Goal: Task Accomplishment & Management: Use online tool/utility

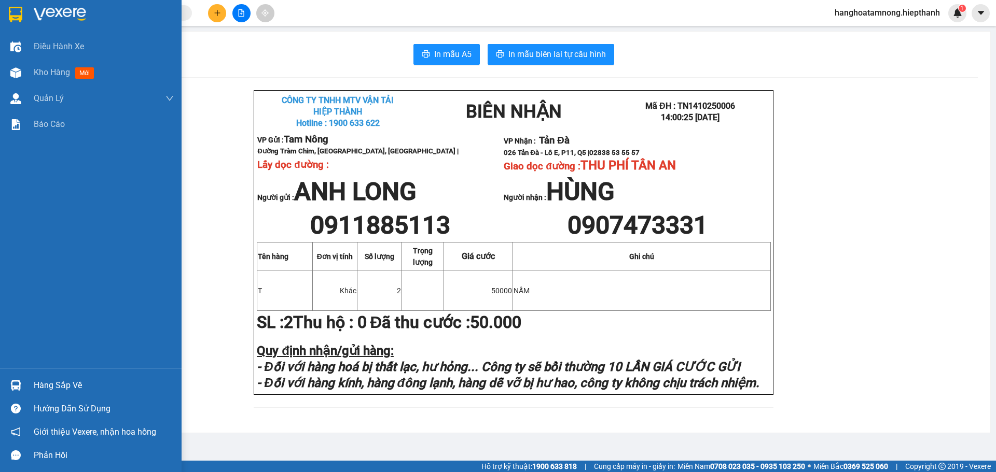
click at [22, 10] on img at bounding box center [15, 15] width 13 height 16
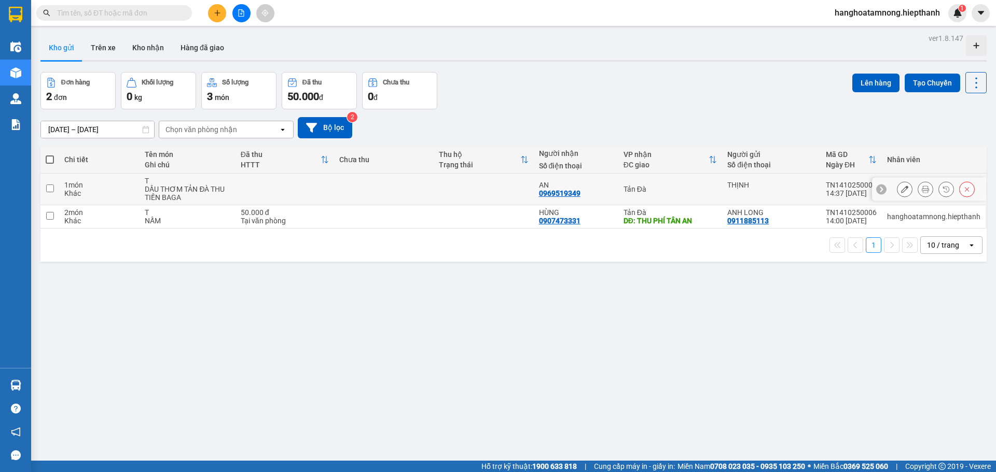
click at [922, 192] on icon at bounding box center [925, 189] width 7 height 7
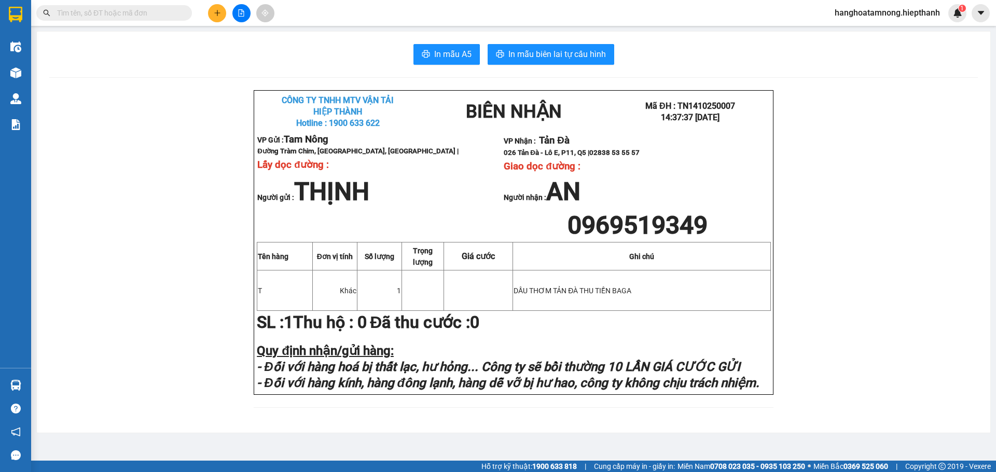
click at [569, 66] on div "In mẫu A5 In mẫu biên lai tự cấu hình CÔNG TY TNHH MTV VẬN TẢI HIỆP THÀNH Hot…" at bounding box center [513, 232] width 953 height 401
click at [569, 60] on span "In mẫu biên lai tự cấu hình" at bounding box center [557, 54] width 98 height 13
